Goal: Navigation & Orientation: Find specific page/section

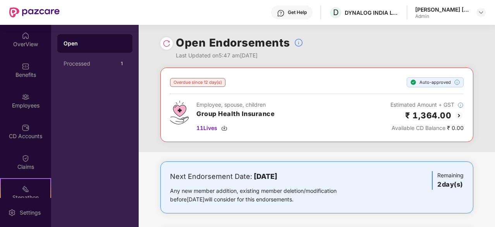
scroll to position [78, 0]
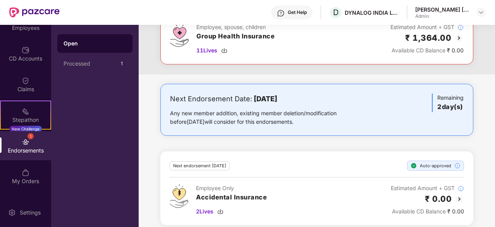
click at [26, 154] on div "1 Endorsements" at bounding box center [25, 145] width 51 height 29
click at [25, 151] on div "Endorsements" at bounding box center [25, 151] width 51 height 8
click at [26, 83] on img at bounding box center [26, 81] width 8 height 8
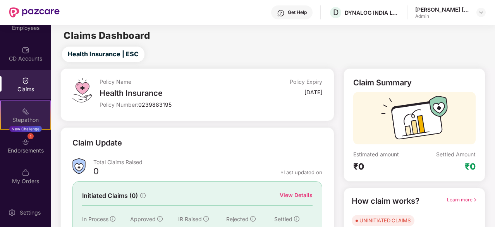
click at [21, 118] on div "Stepathon" at bounding box center [26, 120] width 50 height 8
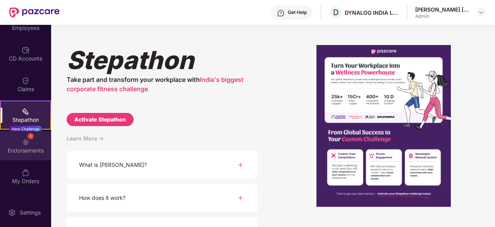
click at [22, 139] on img at bounding box center [26, 142] width 8 height 8
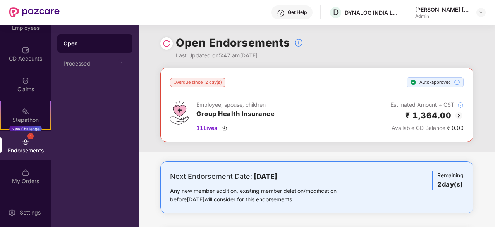
click at [90, 43] on div "Open" at bounding box center [95, 44] width 63 height 8
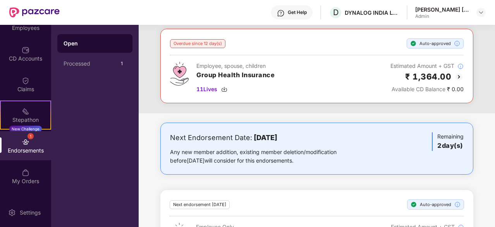
scroll to position [166, 0]
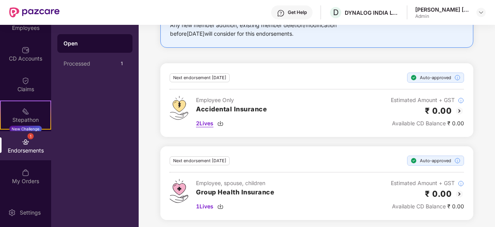
click at [206, 121] on span "2 Lives" at bounding box center [204, 123] width 17 height 9
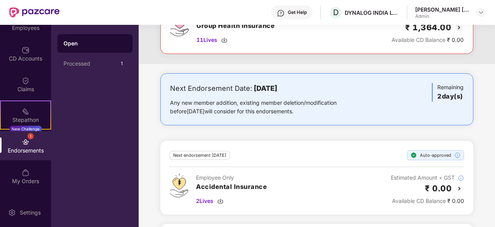
scroll to position [0, 0]
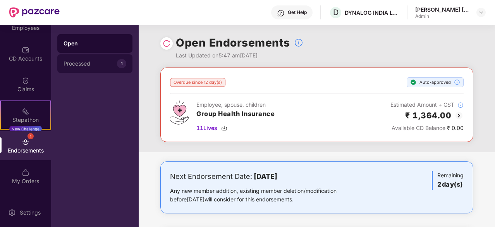
click at [71, 59] on div "Processed 1" at bounding box center [94, 63] width 75 height 19
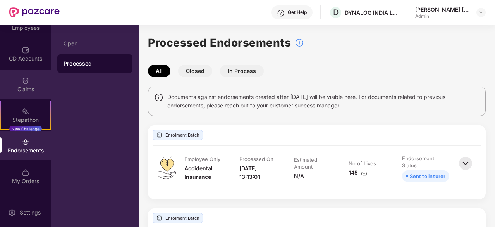
click at [34, 89] on div "Claims" at bounding box center [25, 89] width 51 height 8
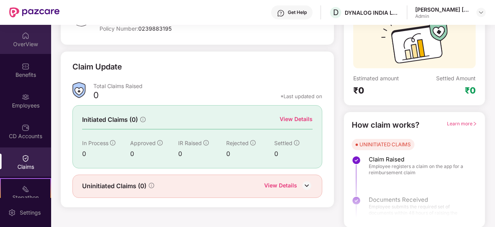
click at [21, 48] on div "OverView" at bounding box center [25, 39] width 51 height 29
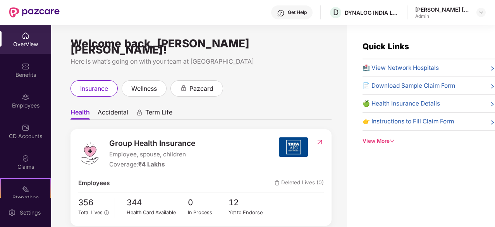
click at [385, 140] on div "View More" at bounding box center [429, 141] width 133 height 8
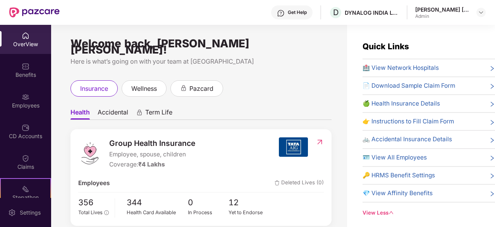
click at [394, 155] on span "🪪 View All Employees" at bounding box center [395, 157] width 64 height 9
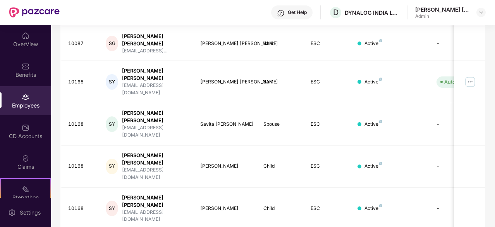
scroll to position [248, 0]
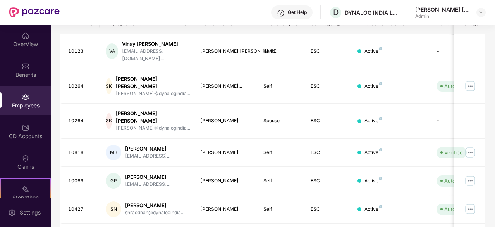
scroll to position [93, 0]
